Goal: Task Accomplishment & Management: Complete application form

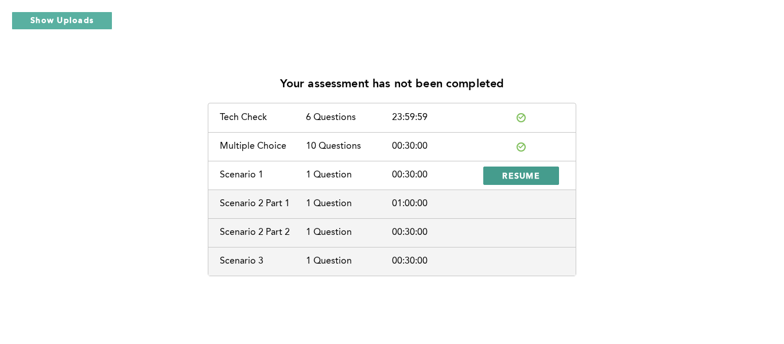
click at [513, 174] on span "RESUME" at bounding box center [521, 175] width 38 height 11
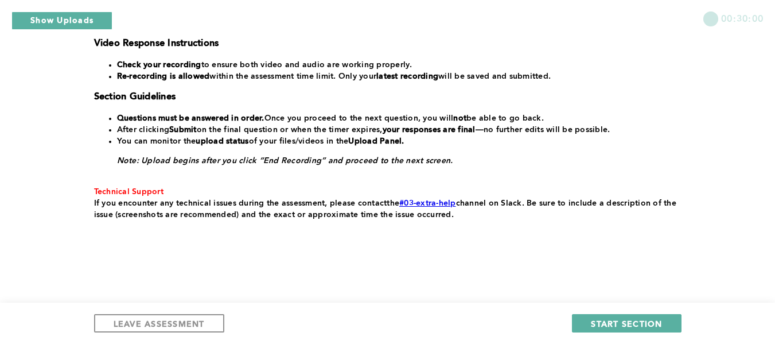
scroll to position [275, 0]
click at [620, 324] on span "START SECTION" at bounding box center [626, 323] width 71 height 11
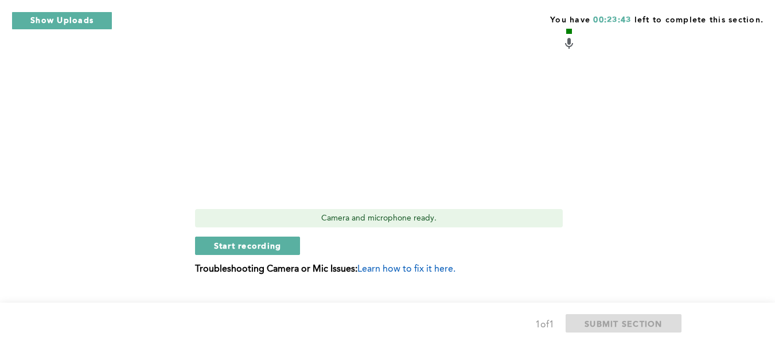
scroll to position [556, 0]
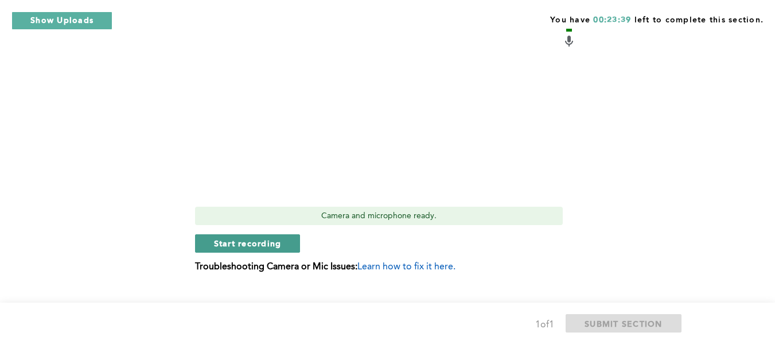
click at [239, 239] on span "Start recording" at bounding box center [248, 243] width 68 height 11
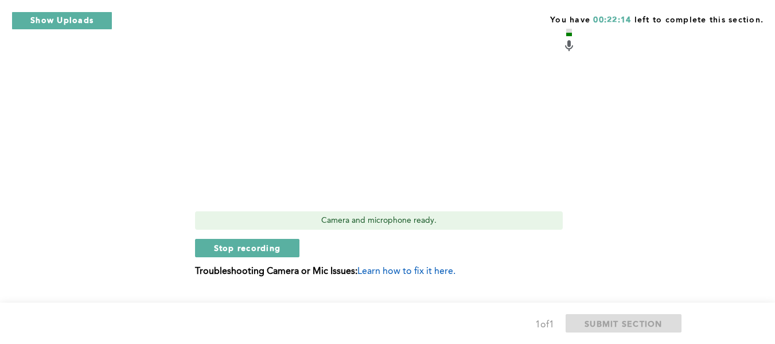
scroll to position [552, 0]
click at [239, 239] on button "Stop recording" at bounding box center [247, 247] width 105 height 18
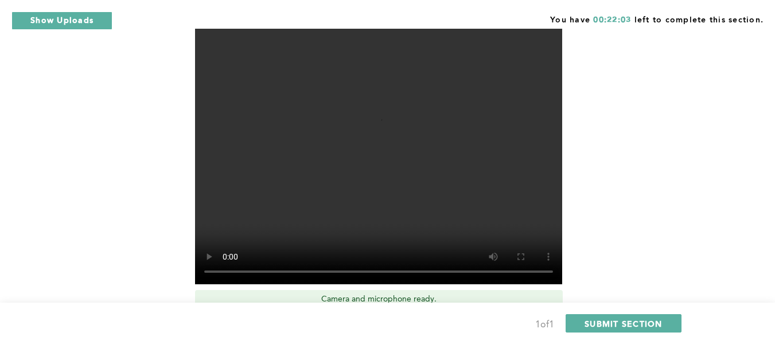
scroll to position [472, 0]
drag, startPoint x: 772, startPoint y: 181, endPoint x: 762, endPoint y: 166, distance: 17.8
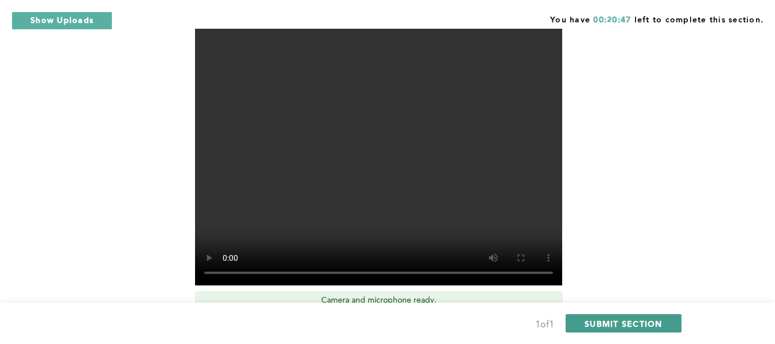
click at [602, 318] on span "SUBMIT SECTION" at bounding box center [624, 323] width 78 height 11
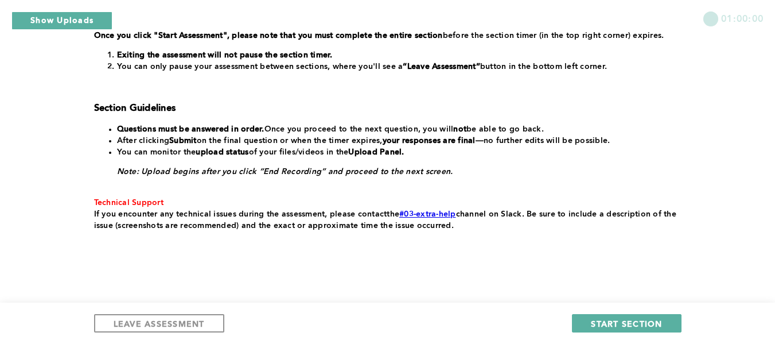
scroll to position [288, 0]
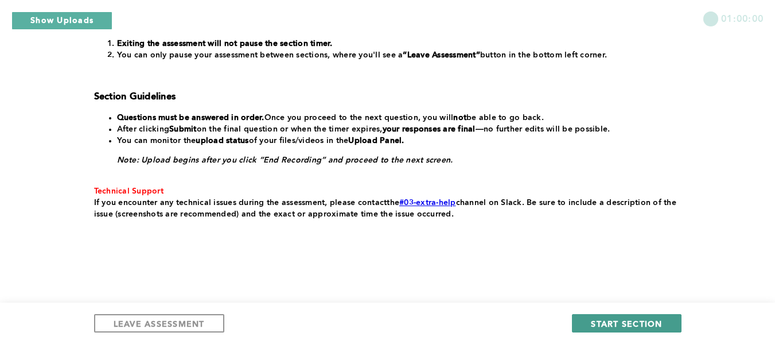
click at [655, 325] on span "START SECTION" at bounding box center [626, 323] width 71 height 11
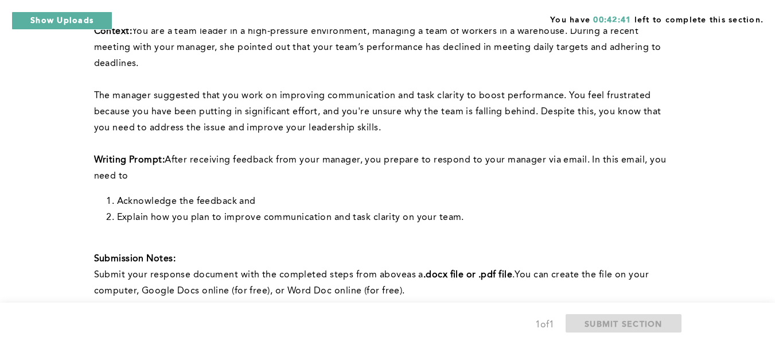
scroll to position [139, 0]
